Goal: Transaction & Acquisition: Obtain resource

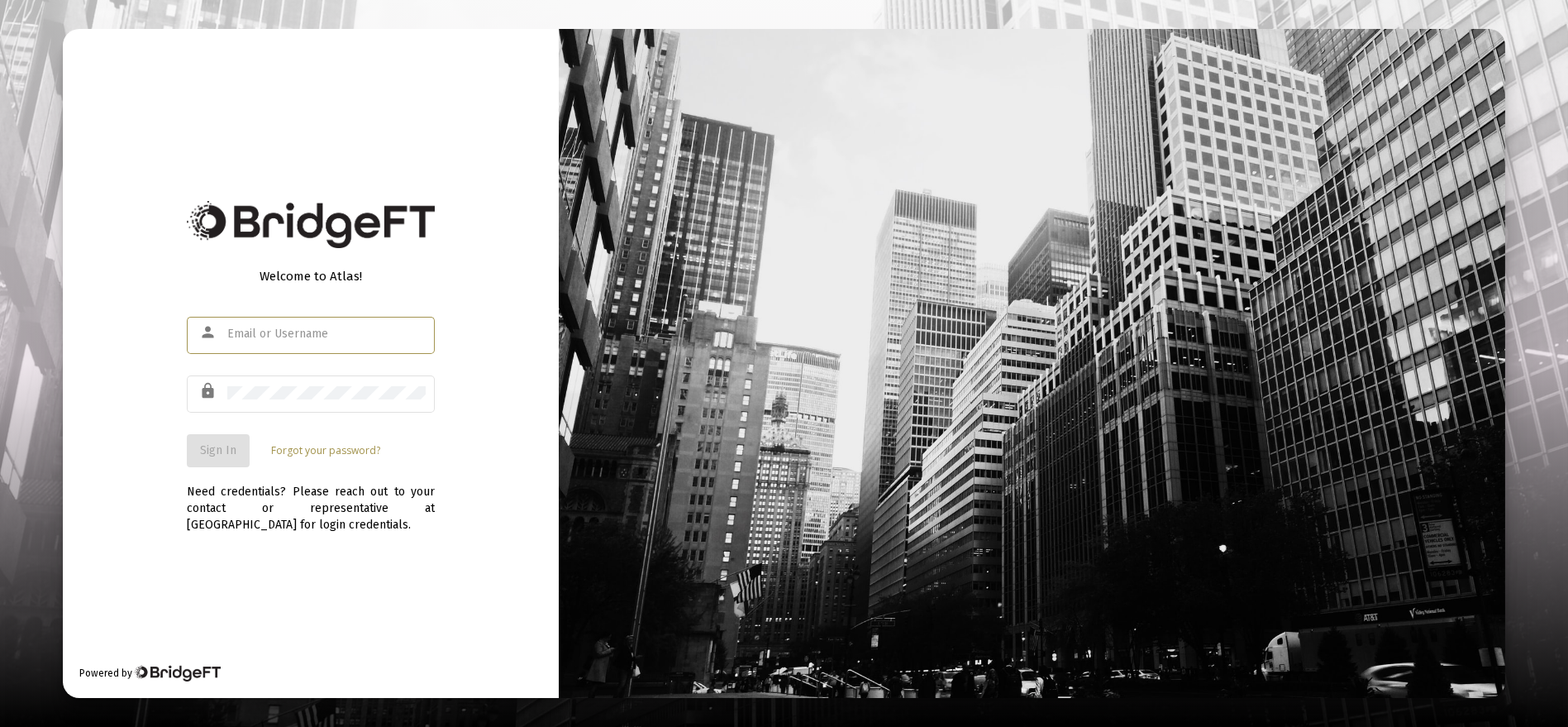
click at [315, 329] on input "text" at bounding box center [326, 333] width 198 height 13
type input "[EMAIL_ADDRESS][DOMAIN_NAME]"
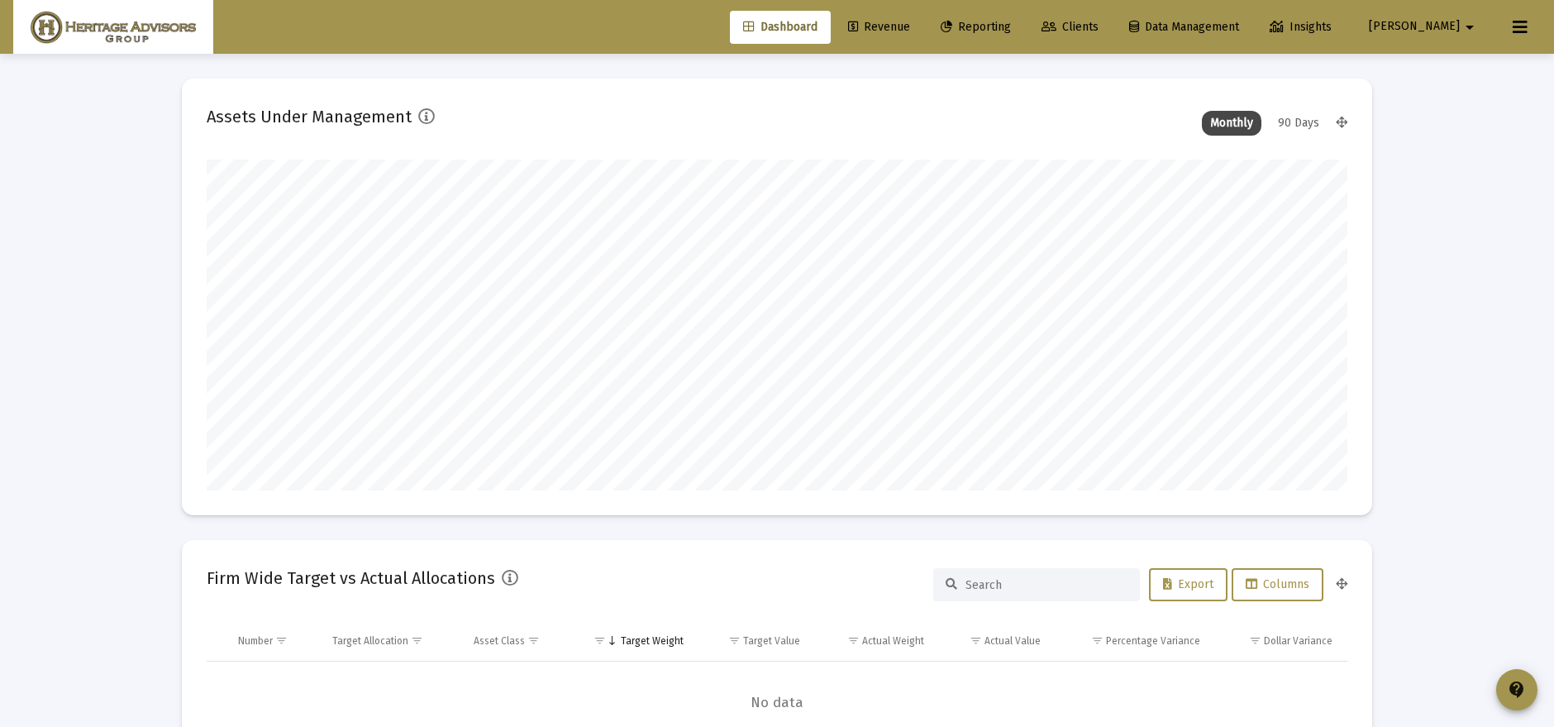
scroll to position [331, 613]
type input "[DATE]"
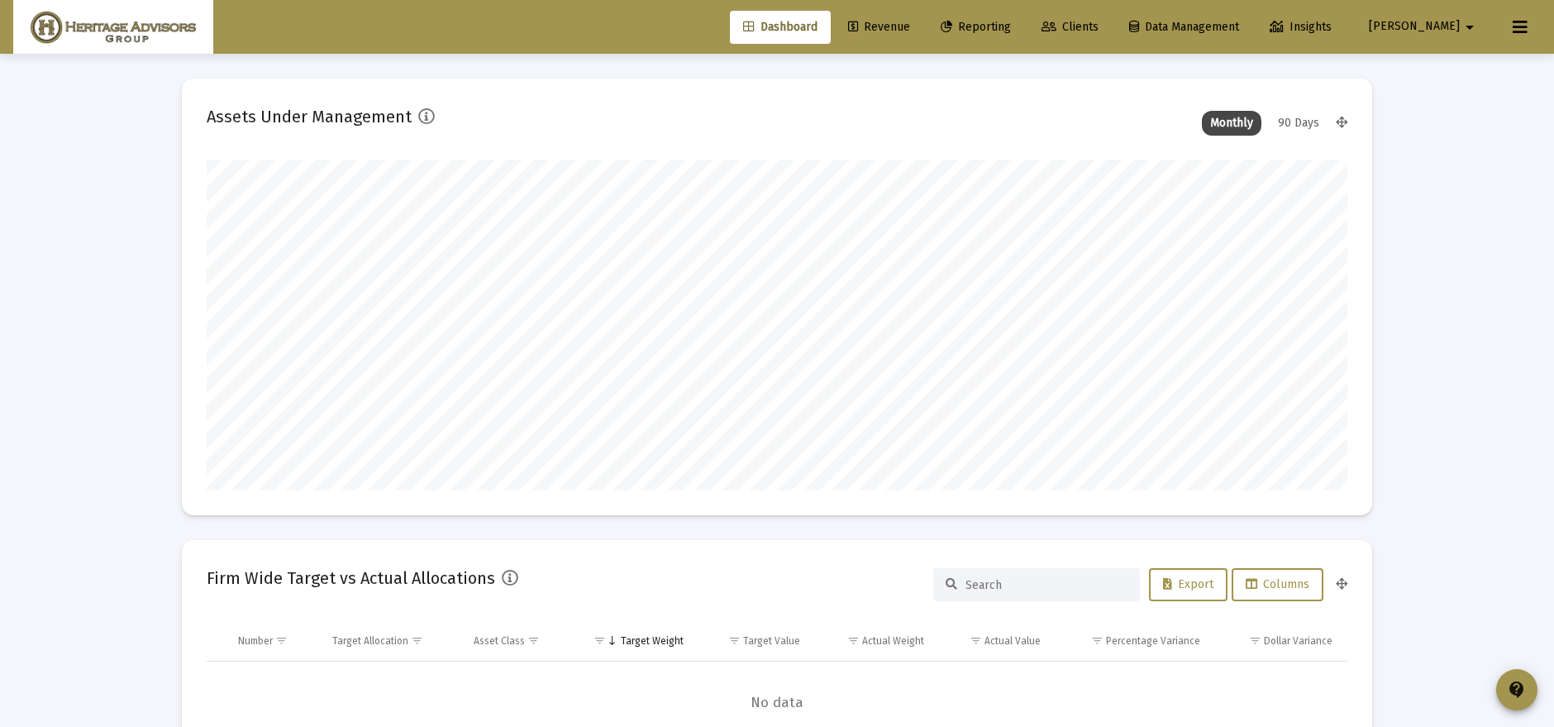
click at [910, 22] on span "Revenue" at bounding box center [879, 27] width 62 height 14
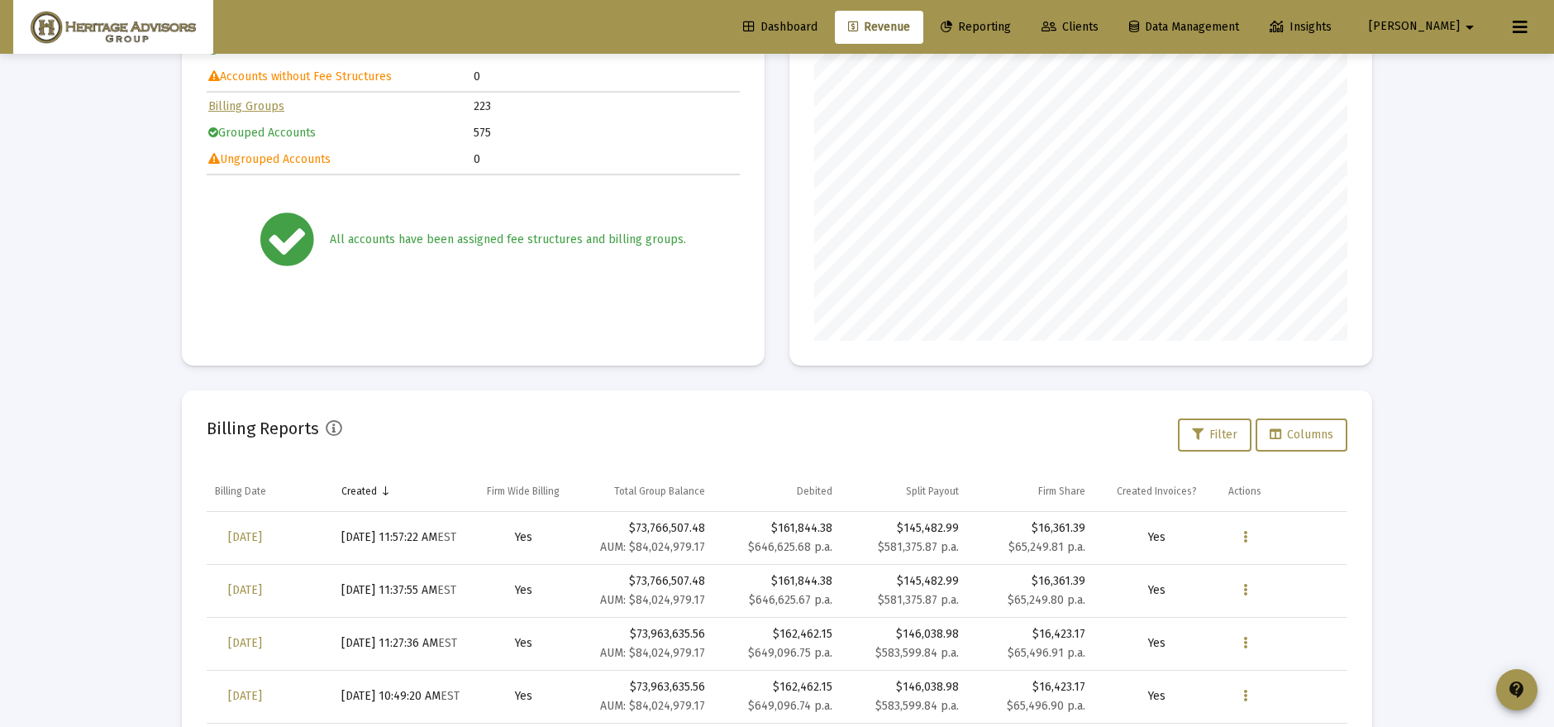
scroll to position [250, 0]
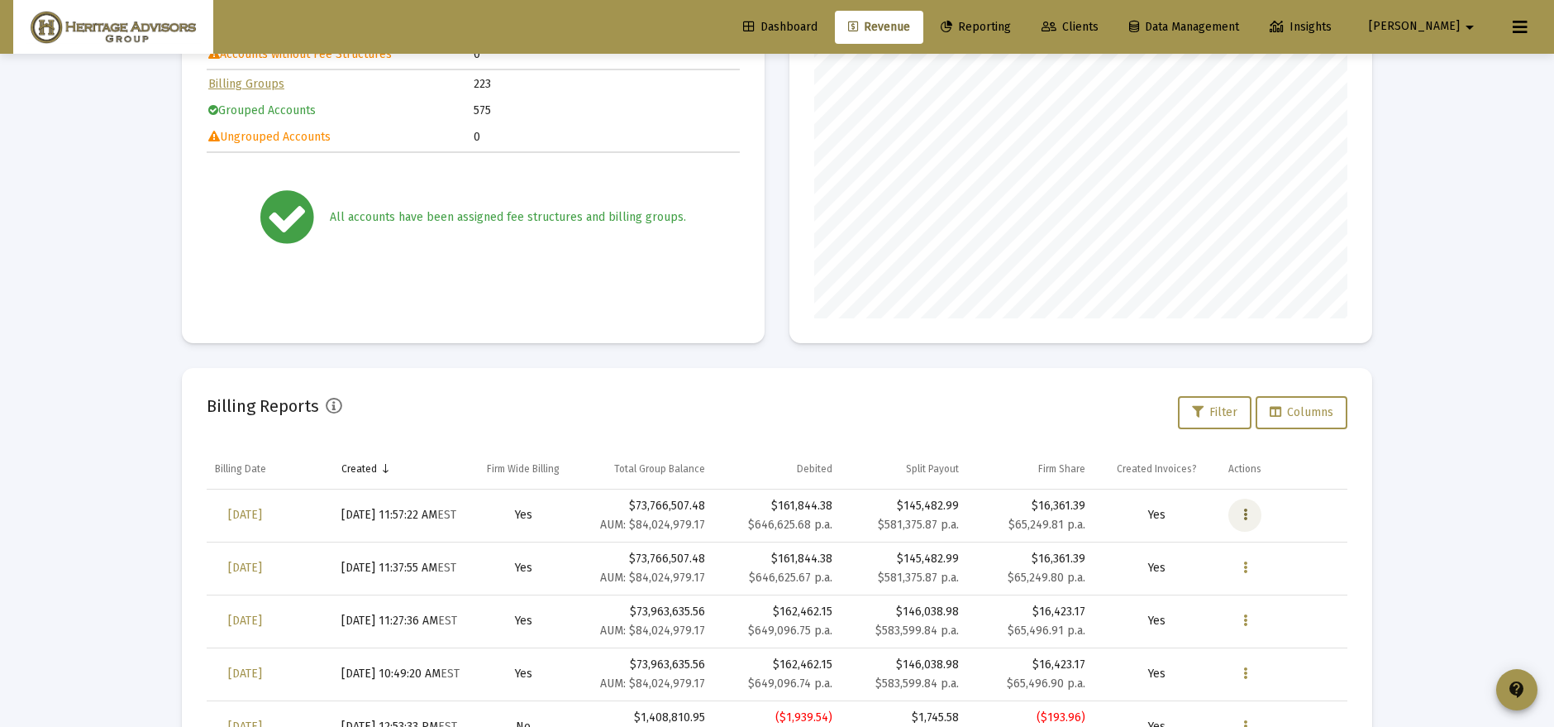
click at [1245, 516] on icon "Data grid" at bounding box center [1245, 515] width 4 height 20
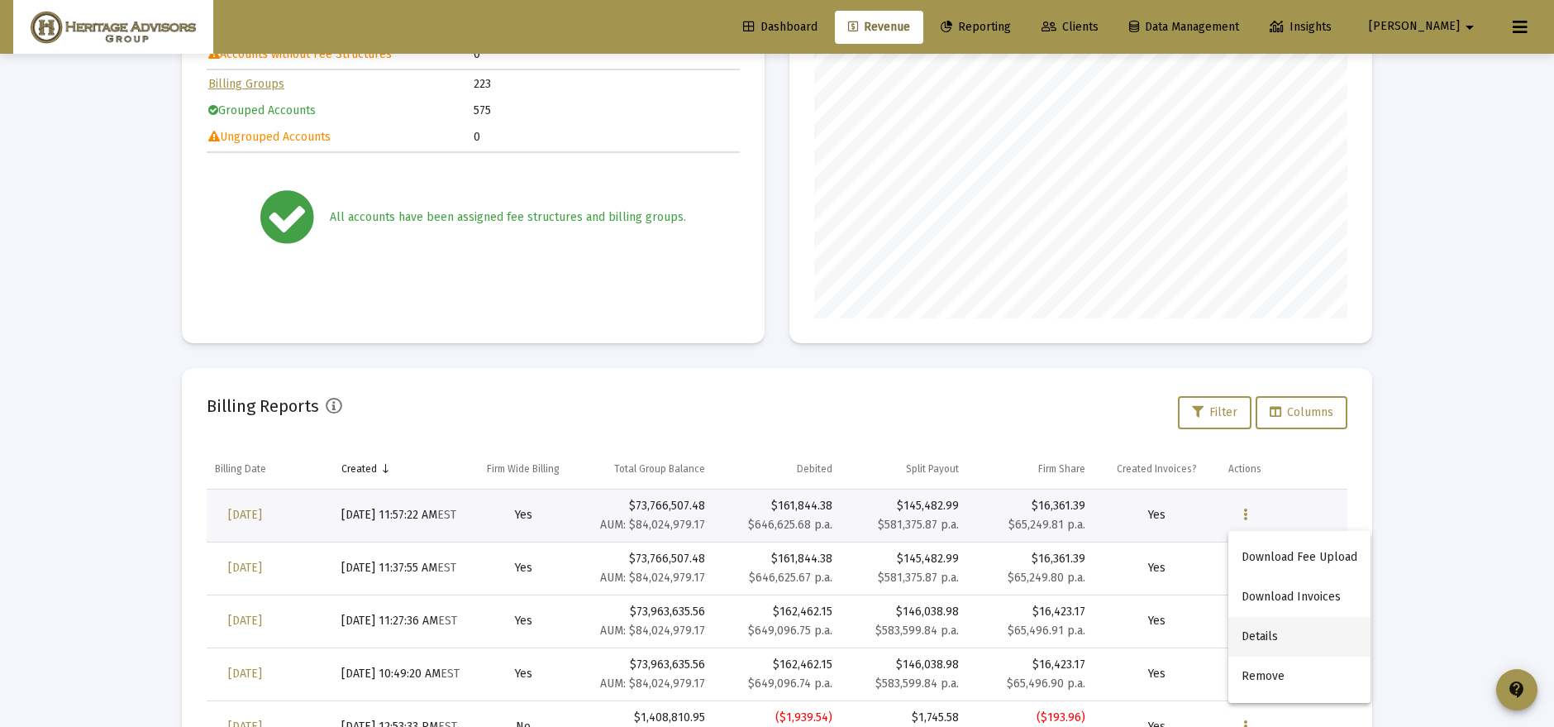
click at [1285, 649] on button "Details" at bounding box center [1299, 637] width 142 height 40
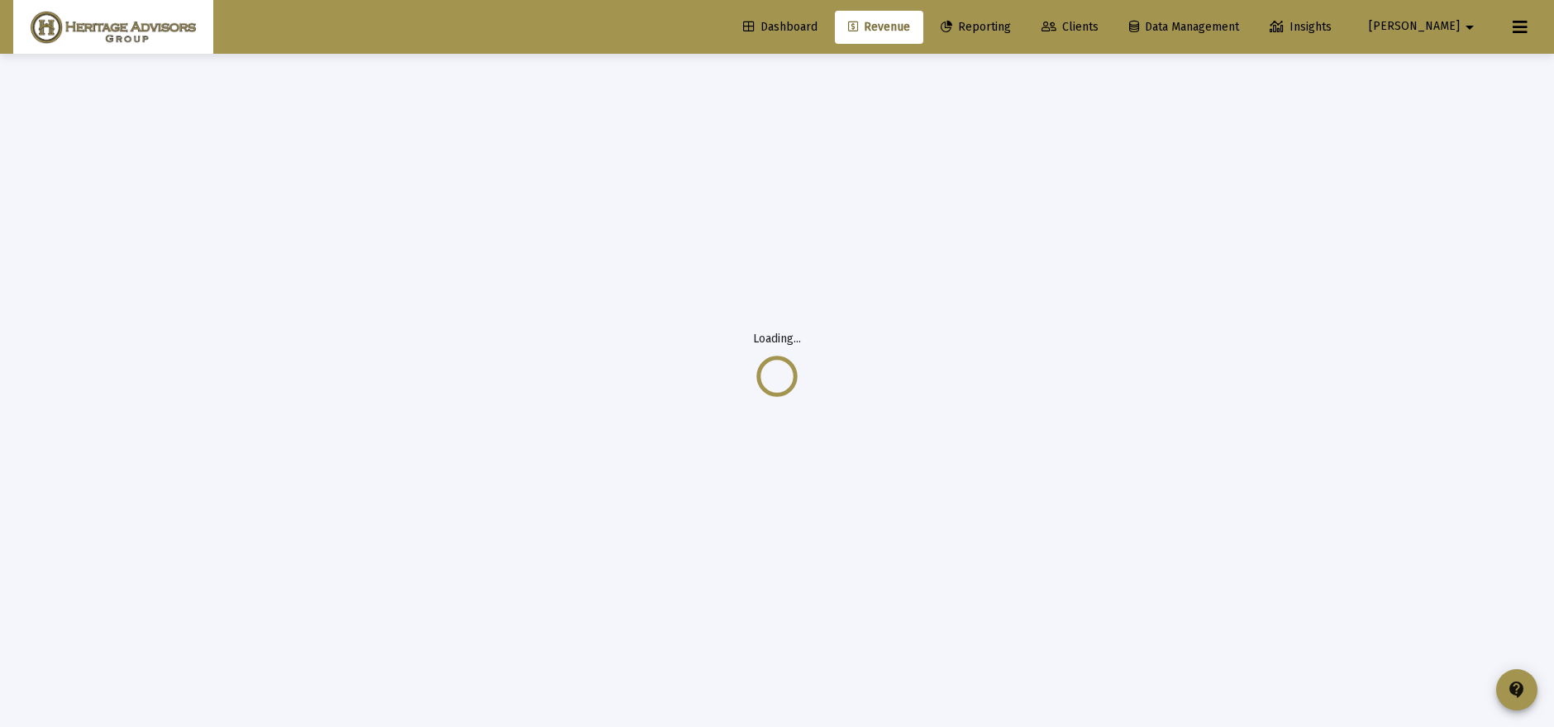
scroll to position [54, 0]
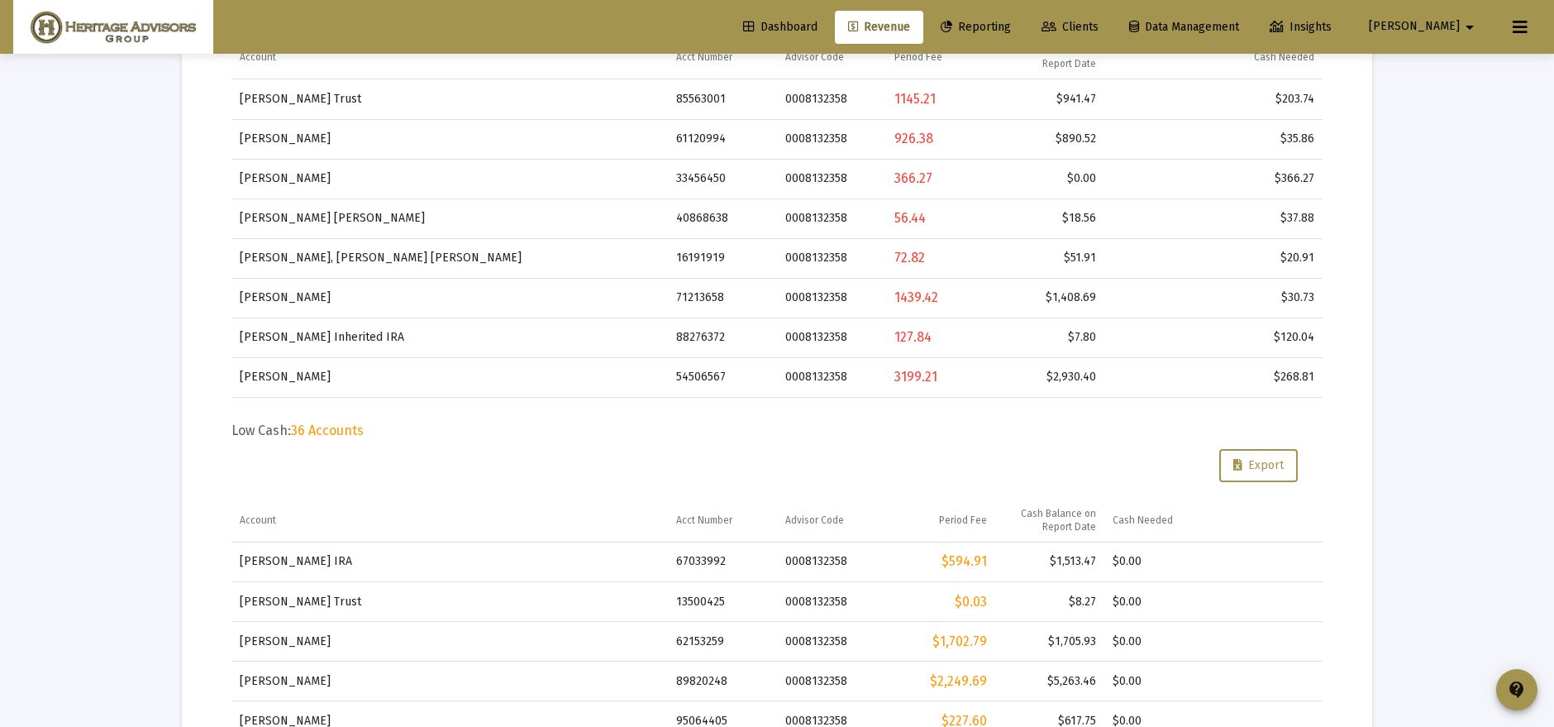
scroll to position [752, 0]
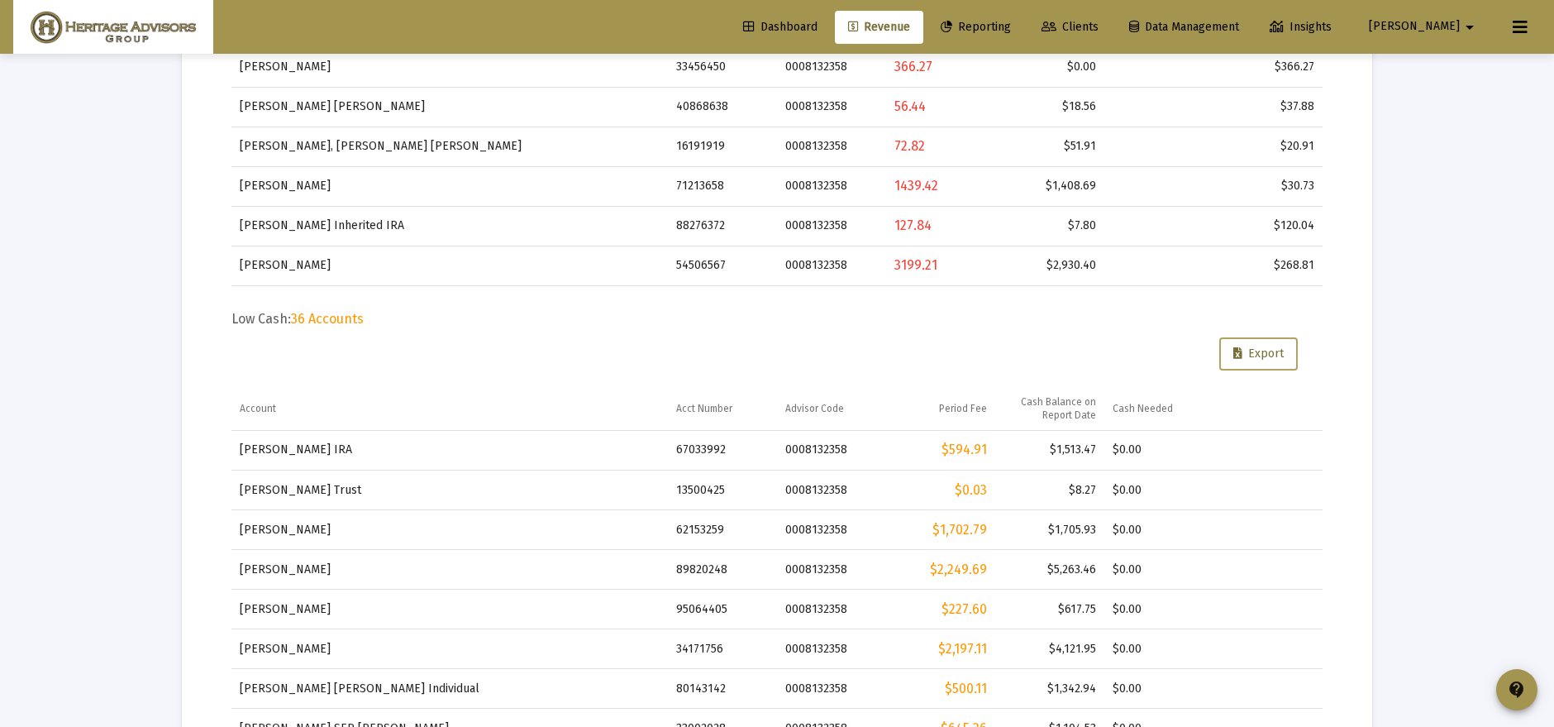
click at [1254, 348] on span "Export" at bounding box center [1258, 353] width 50 height 14
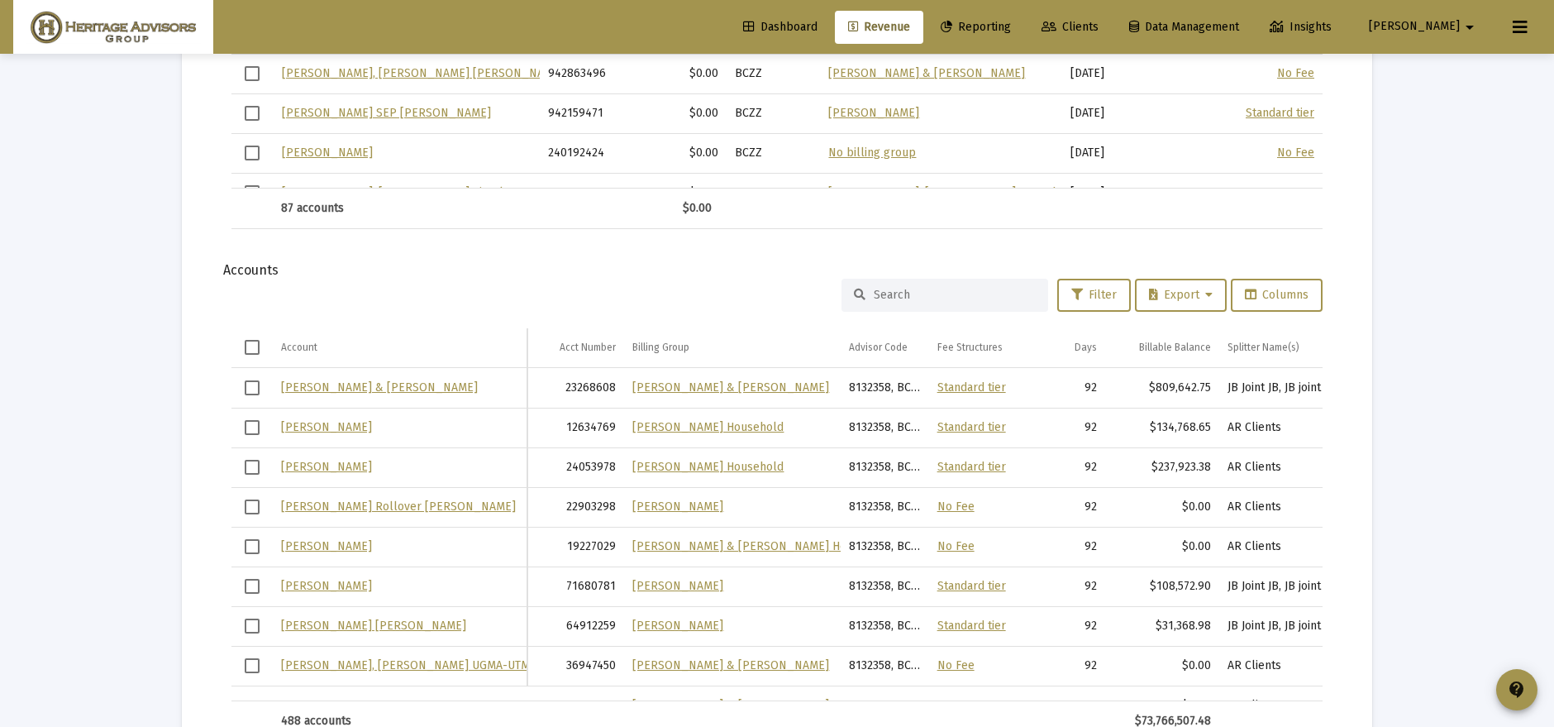
scroll to position [1957, 0]
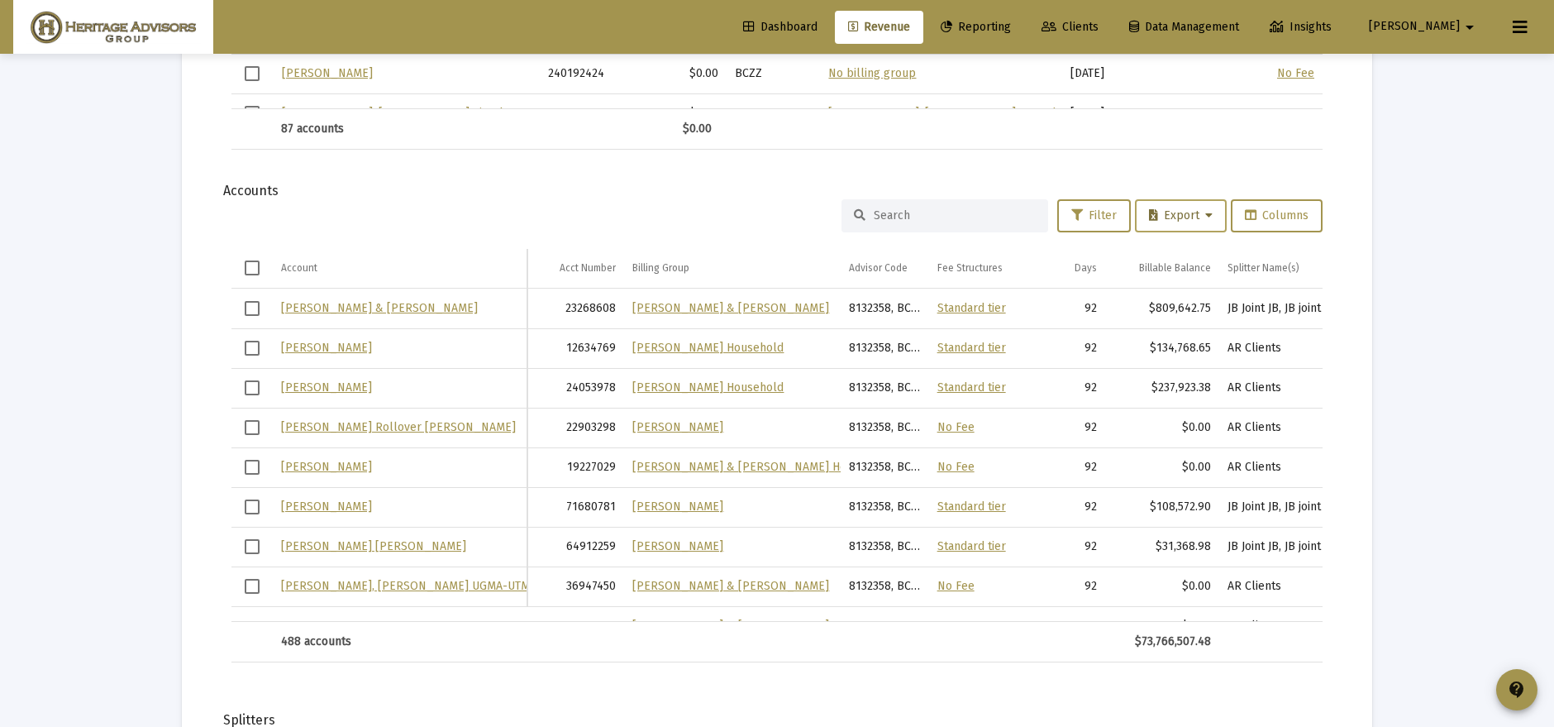
click at [1188, 214] on span "Export" at bounding box center [1181, 215] width 64 height 14
click at [1190, 261] on button "Export All Rows" at bounding box center [1187, 255] width 112 height 40
